Goal: Task Accomplishment & Management: Use online tool/utility

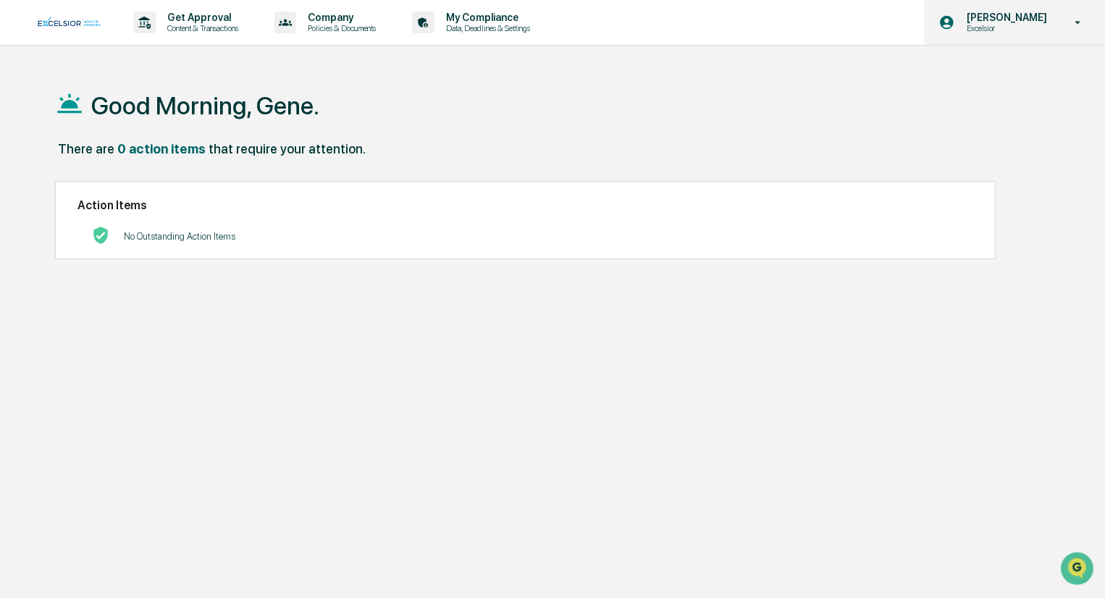
click at [1070, 28] on icon at bounding box center [1077, 23] width 25 height 14
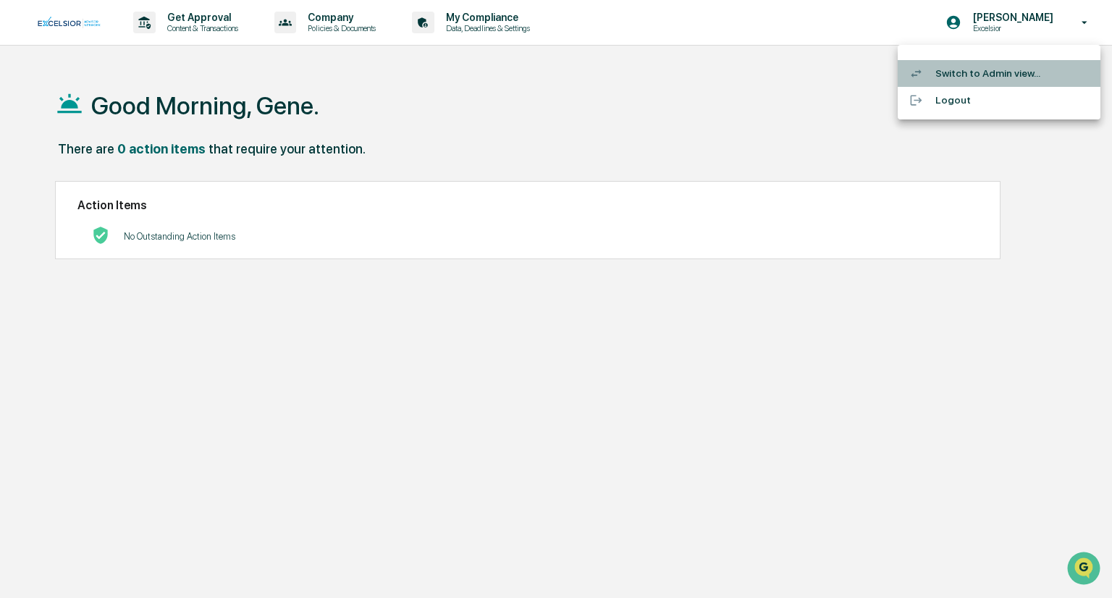
click at [994, 73] on li "Switch to Admin view..." at bounding box center [999, 73] width 203 height 27
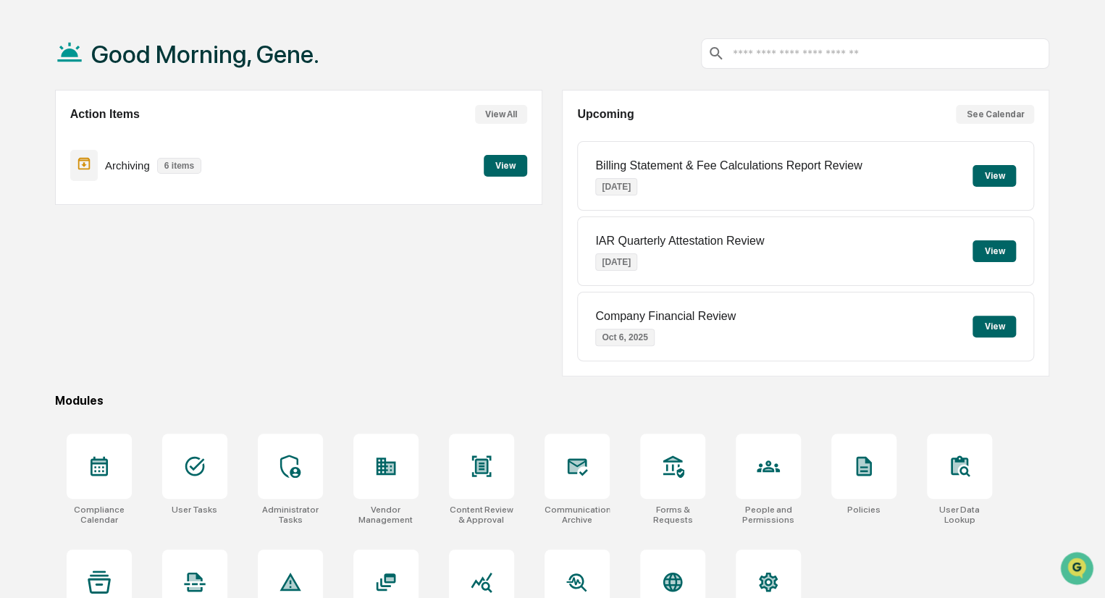
scroll to position [102, 0]
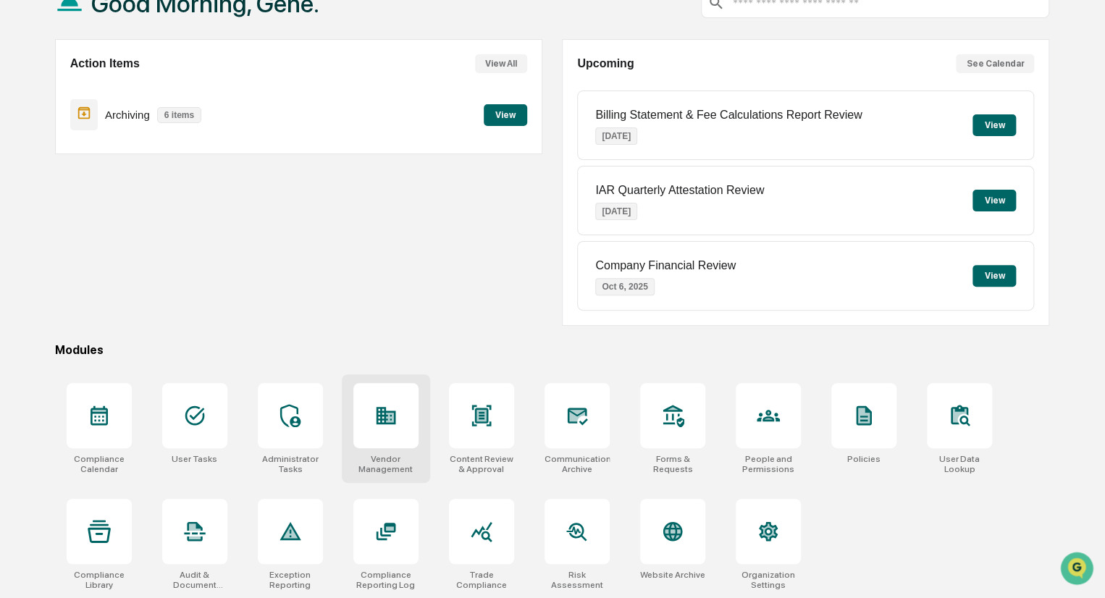
click at [408, 426] on div at bounding box center [385, 415] width 65 height 65
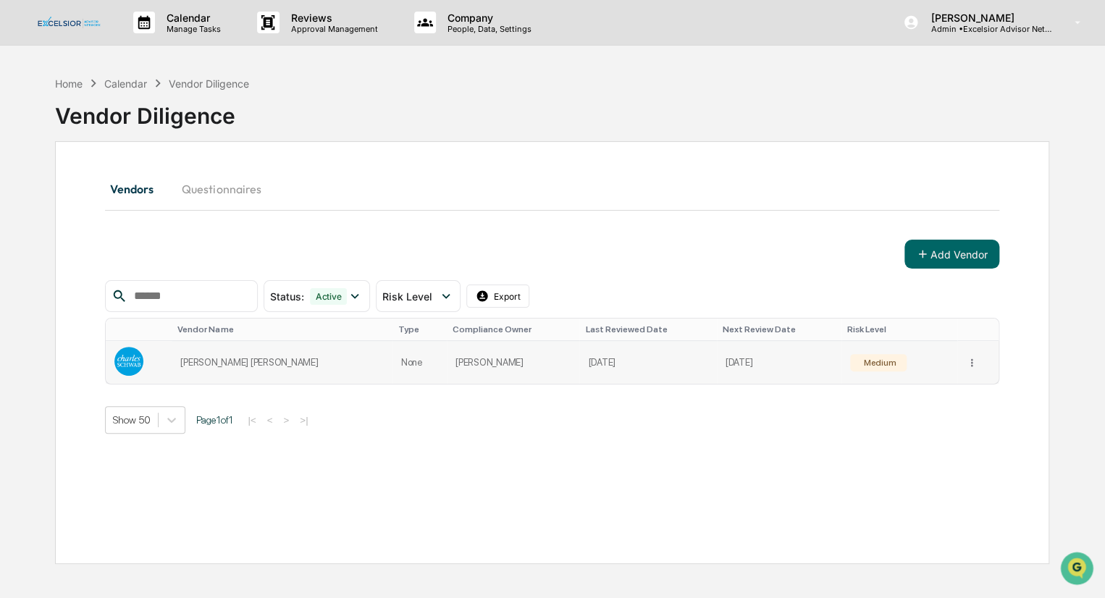
click at [496, 369] on td "[PERSON_NAME]" at bounding box center [513, 362] width 133 height 43
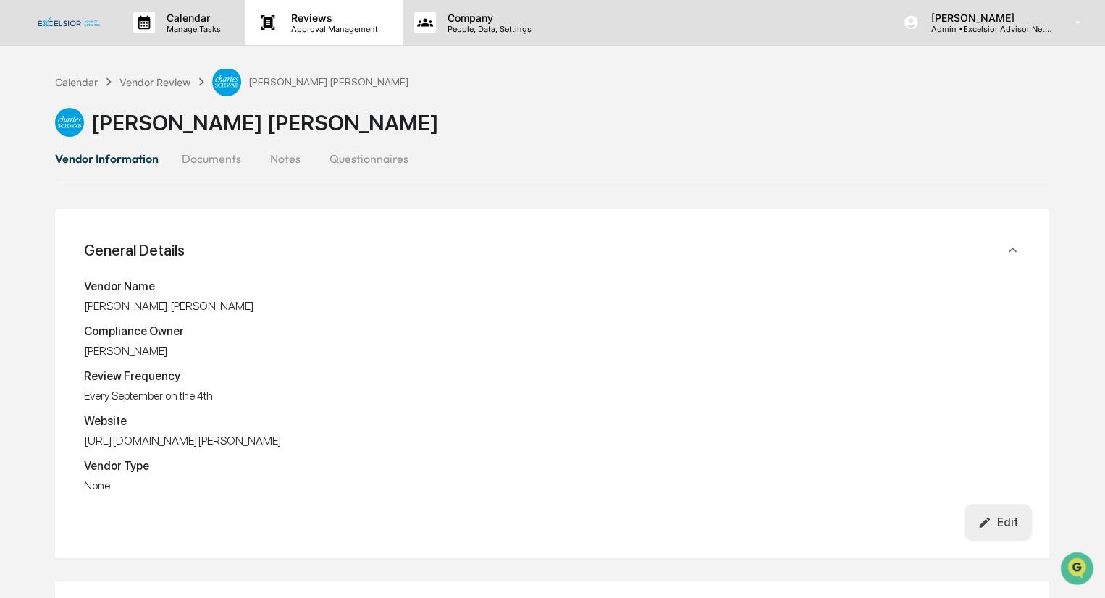
click at [316, 20] on p "Reviews" at bounding box center [333, 18] width 106 height 12
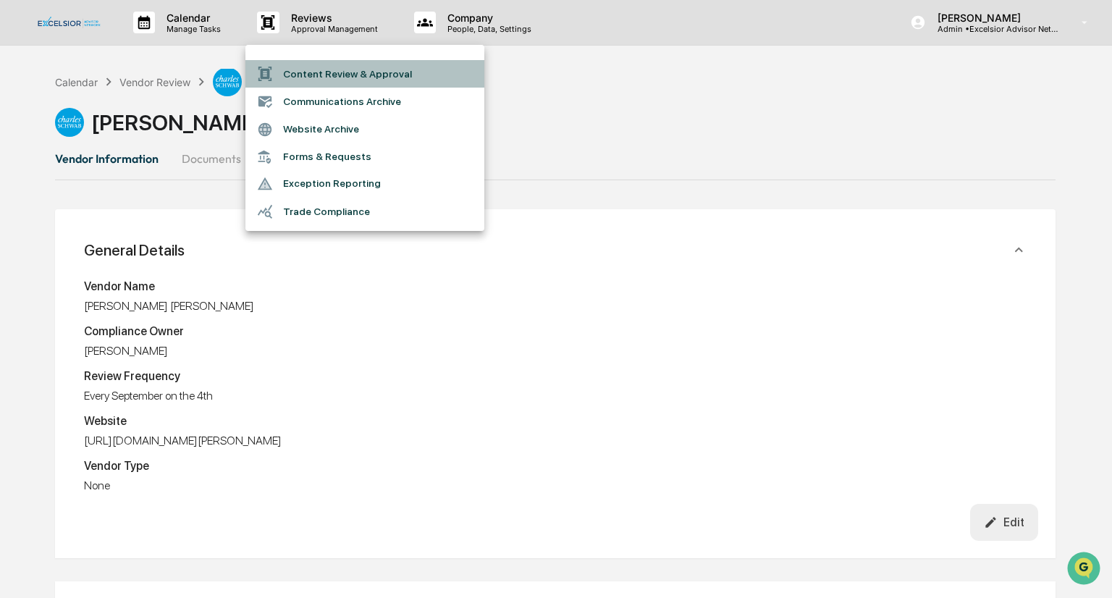
click at [327, 75] on li "Content Review & Approval" at bounding box center [364, 74] width 239 height 28
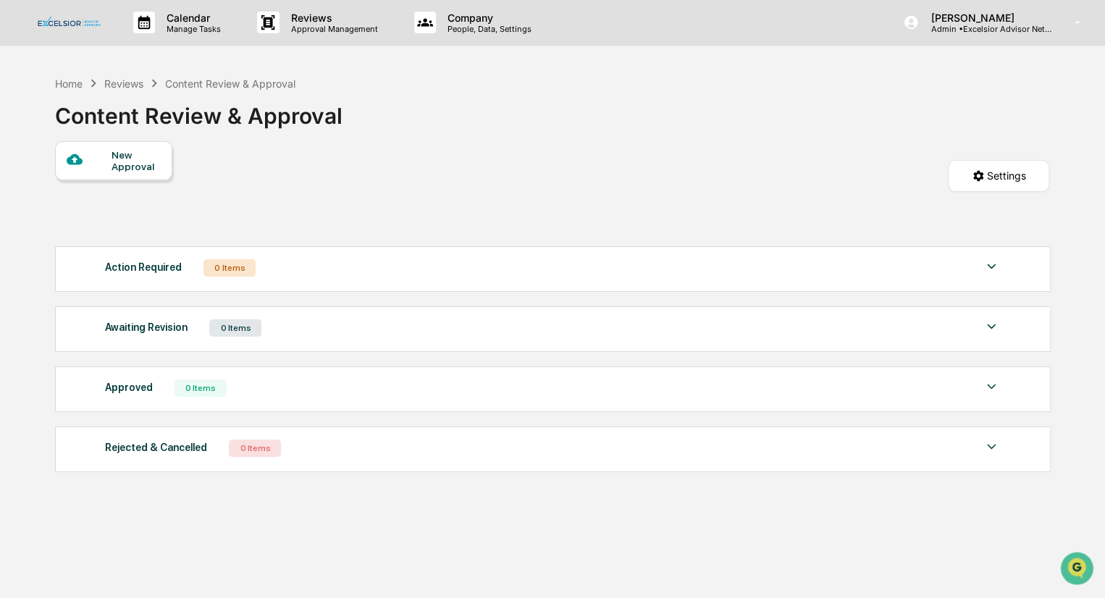
click at [122, 161] on div "New Approval" at bounding box center [136, 160] width 49 height 23
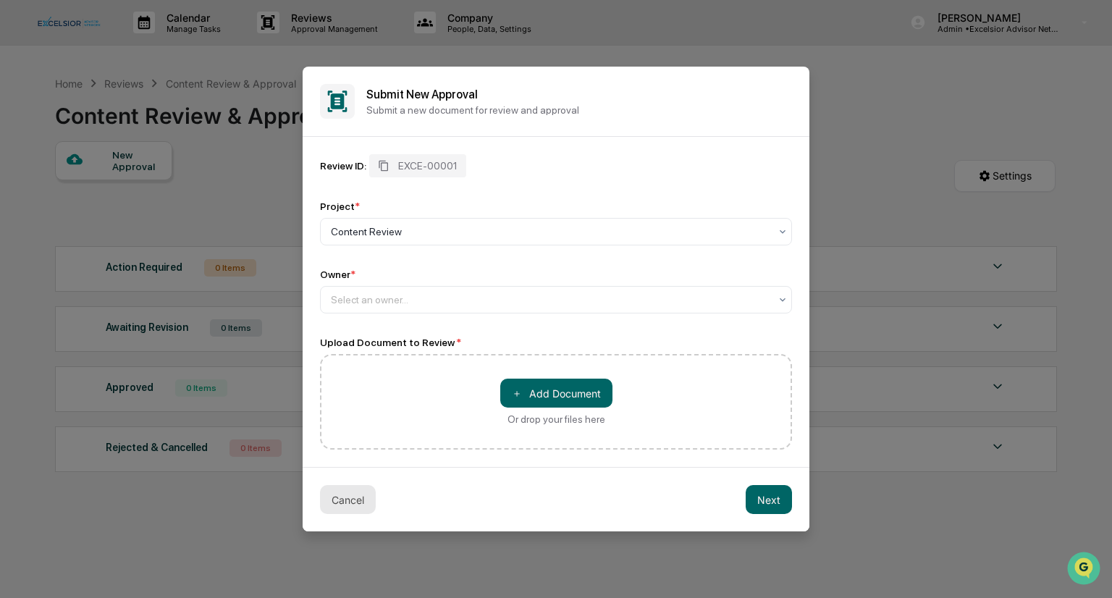
click at [339, 501] on button "Cancel" at bounding box center [348, 499] width 56 height 29
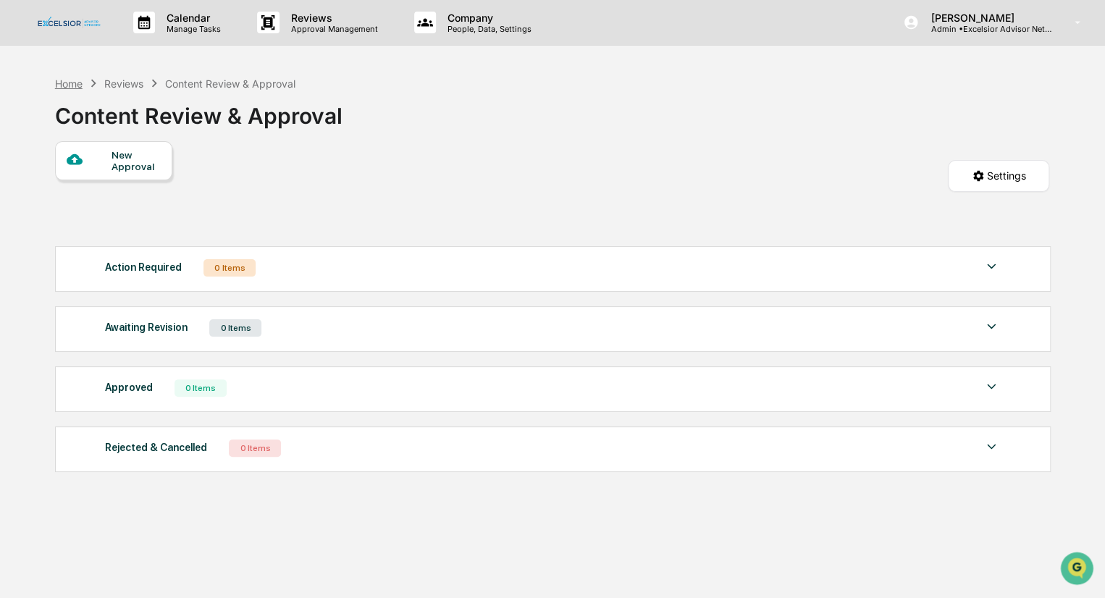
click at [63, 85] on div "Home" at bounding box center [69, 83] width 28 height 12
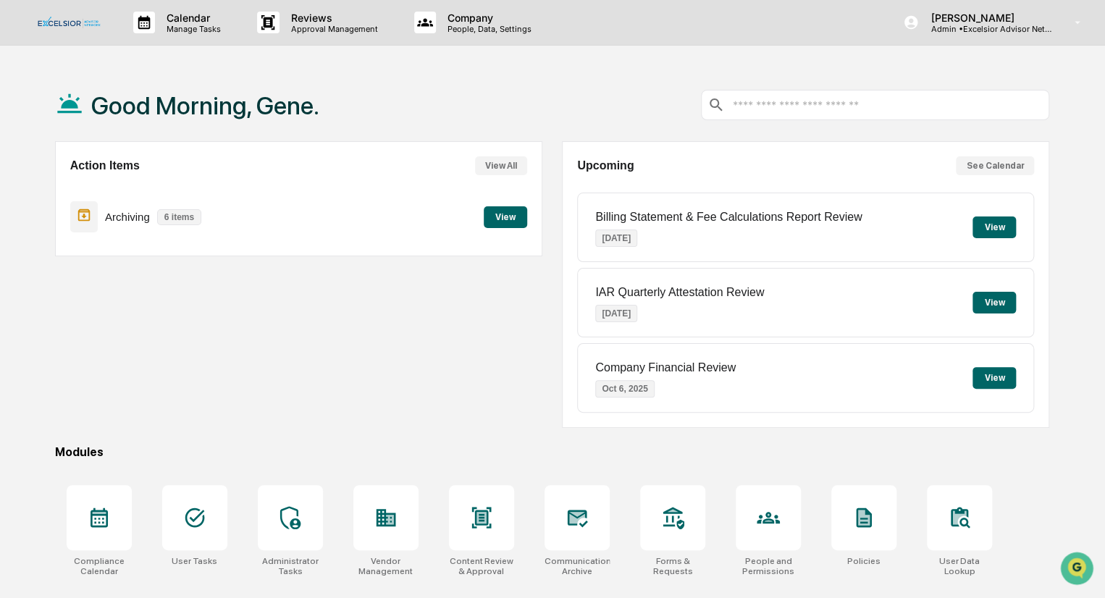
click at [988, 227] on button "View" at bounding box center [994, 228] width 43 height 22
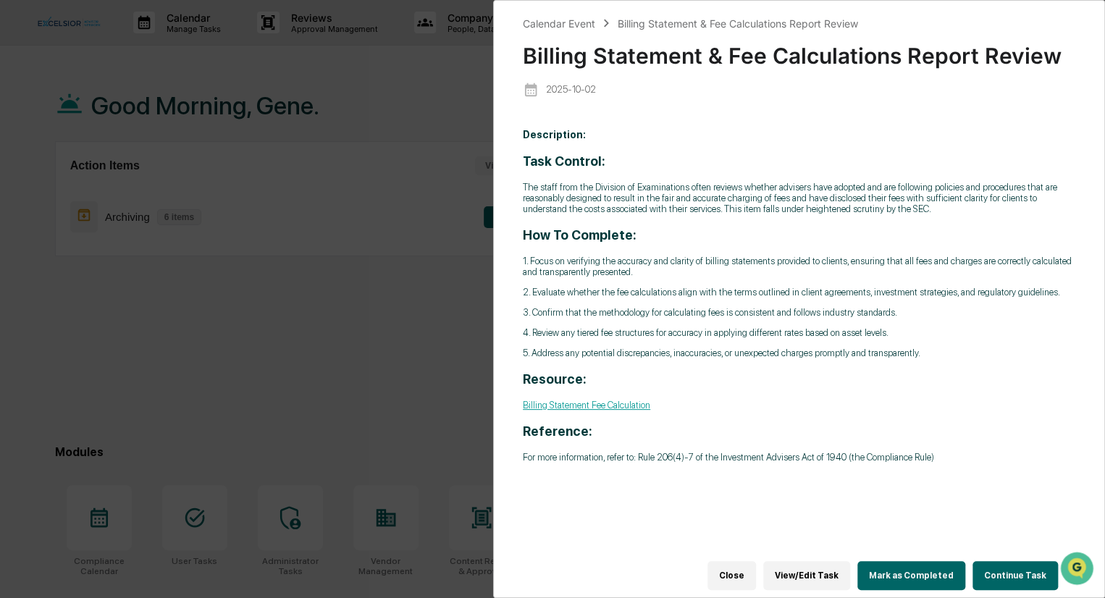
click at [592, 409] on link "Billing Statement Fee Calculation" at bounding box center [586, 405] width 127 height 11
